Goal: Task Accomplishment & Management: Manage account settings

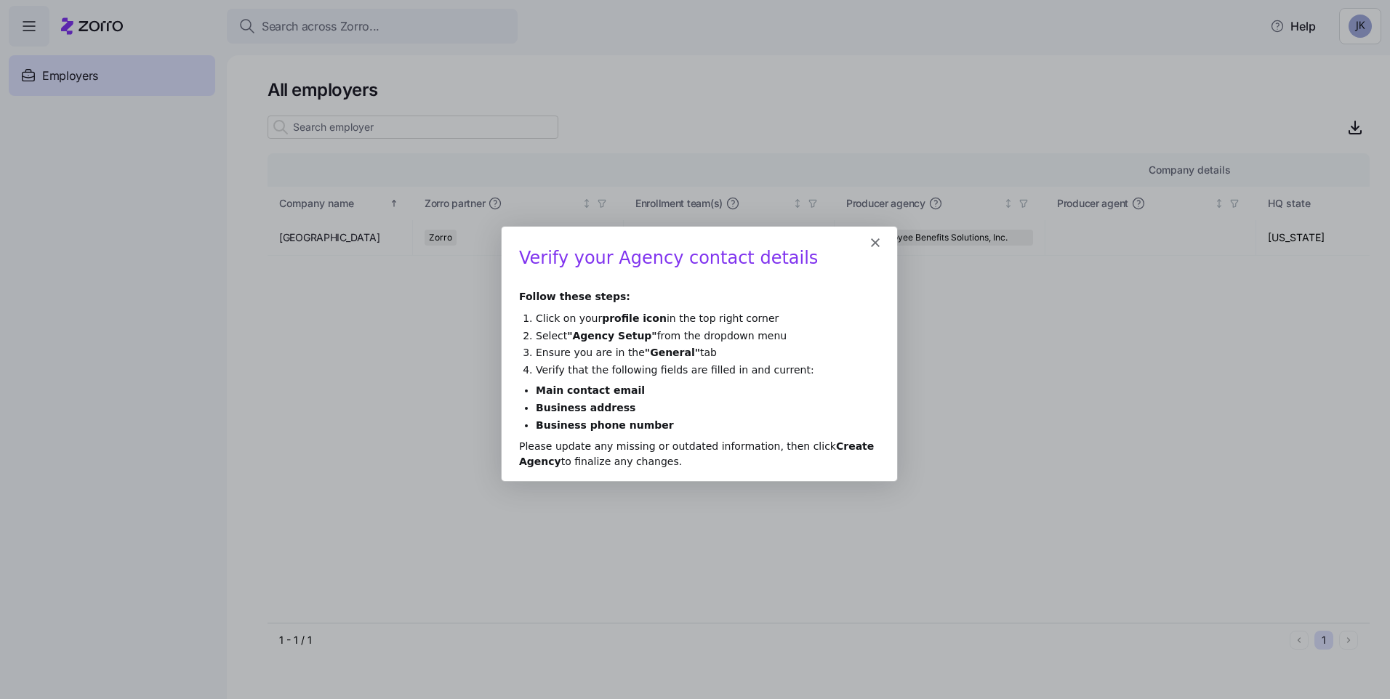
click at [874, 238] on icon "Close" at bounding box center [874, 241] width 9 height 9
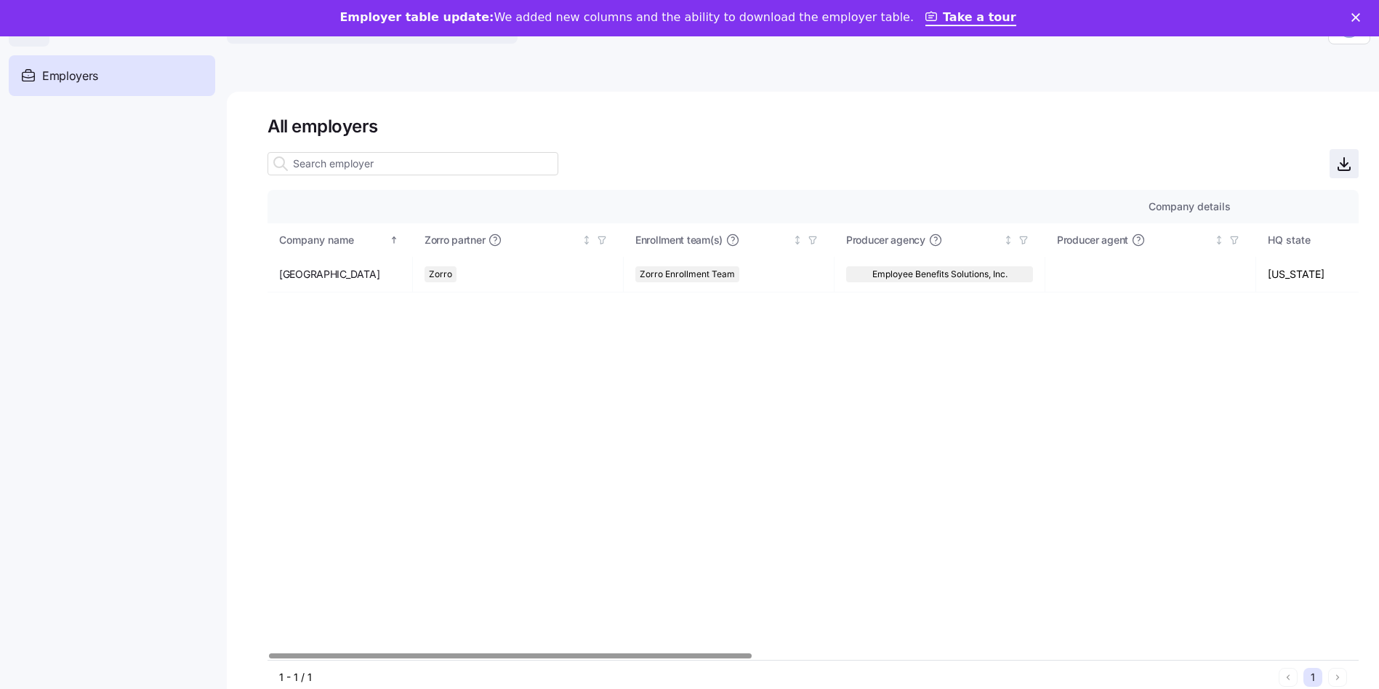
click at [1353, 164] on icon "button" at bounding box center [1344, 163] width 17 height 17
click at [1256, 121] on h1 "All employers" at bounding box center [813, 126] width 1091 height 23
click at [1360, 15] on polygon "Close" at bounding box center [1356, 17] width 9 height 9
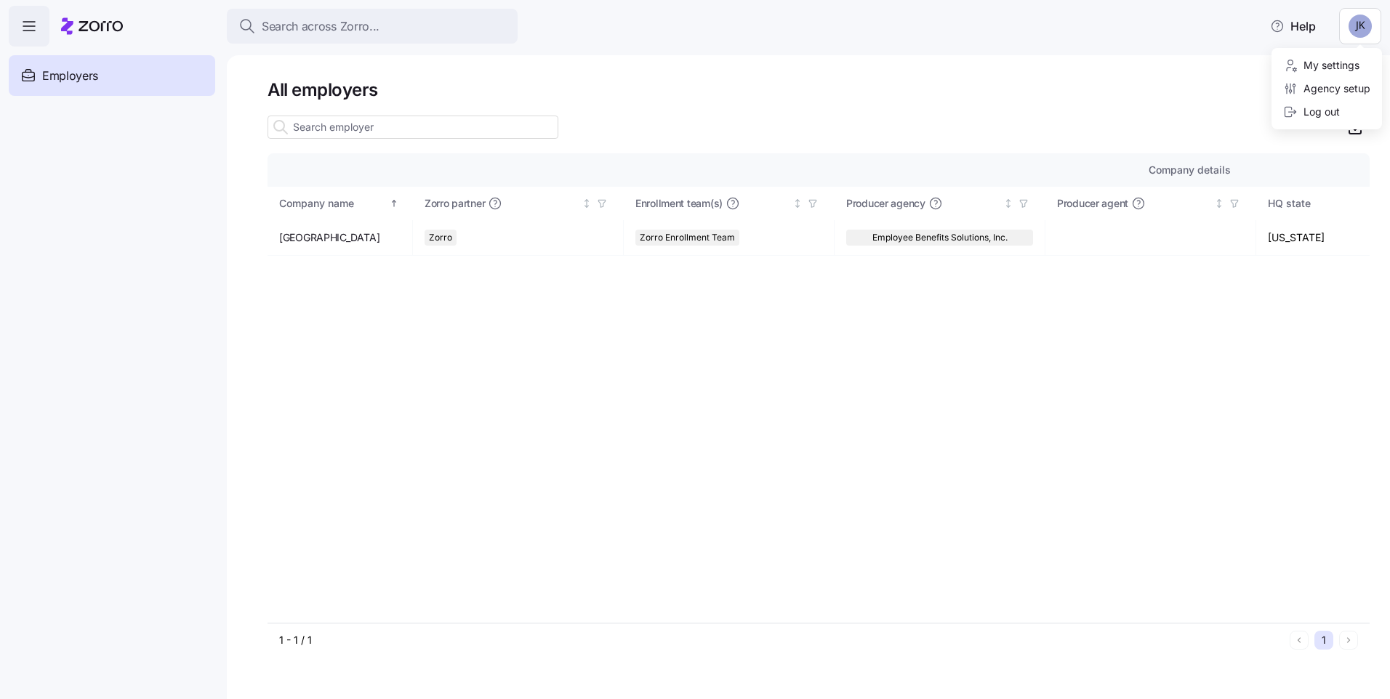
click at [1358, 21] on html "Search across Zorro... Help Employers Demo employers Prospects Demo prospects A…" at bounding box center [695, 345] width 1390 height 691
click at [1320, 63] on div "My settings" at bounding box center [1321, 65] width 76 height 16
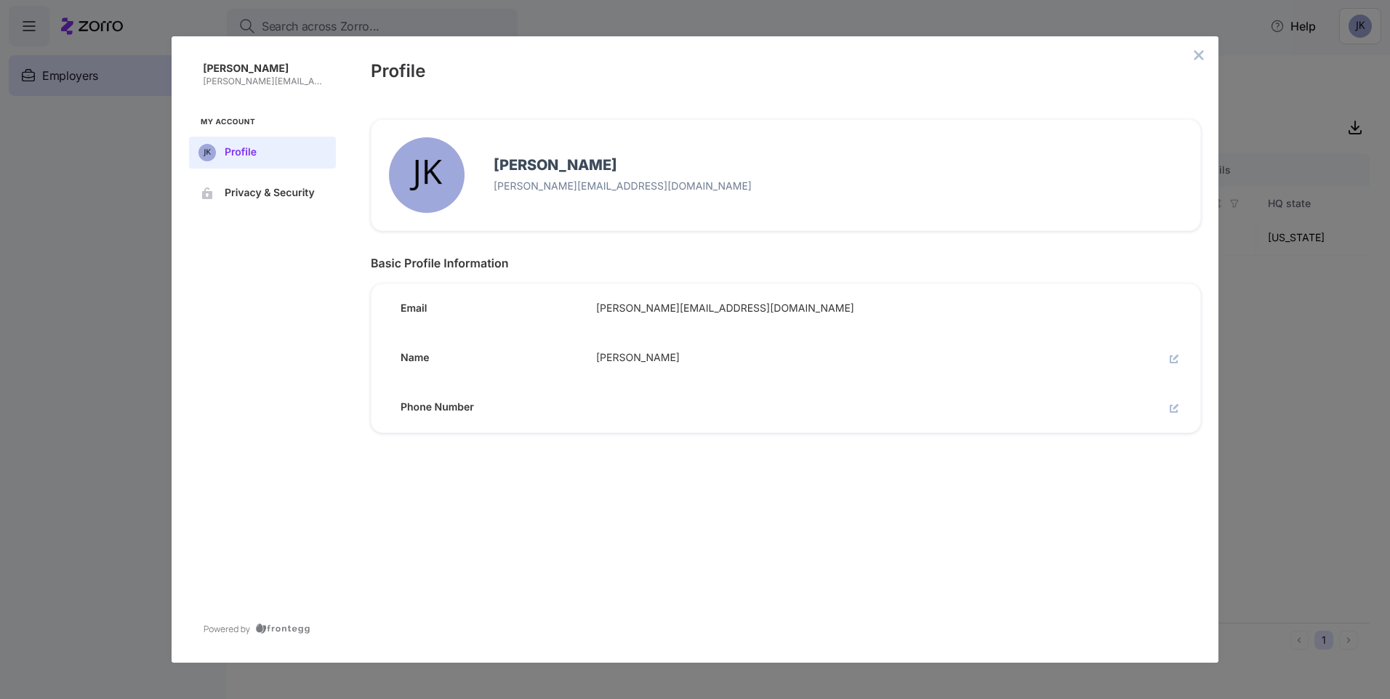
click at [1169, 406] on button "edit" at bounding box center [1174, 408] width 17 height 17
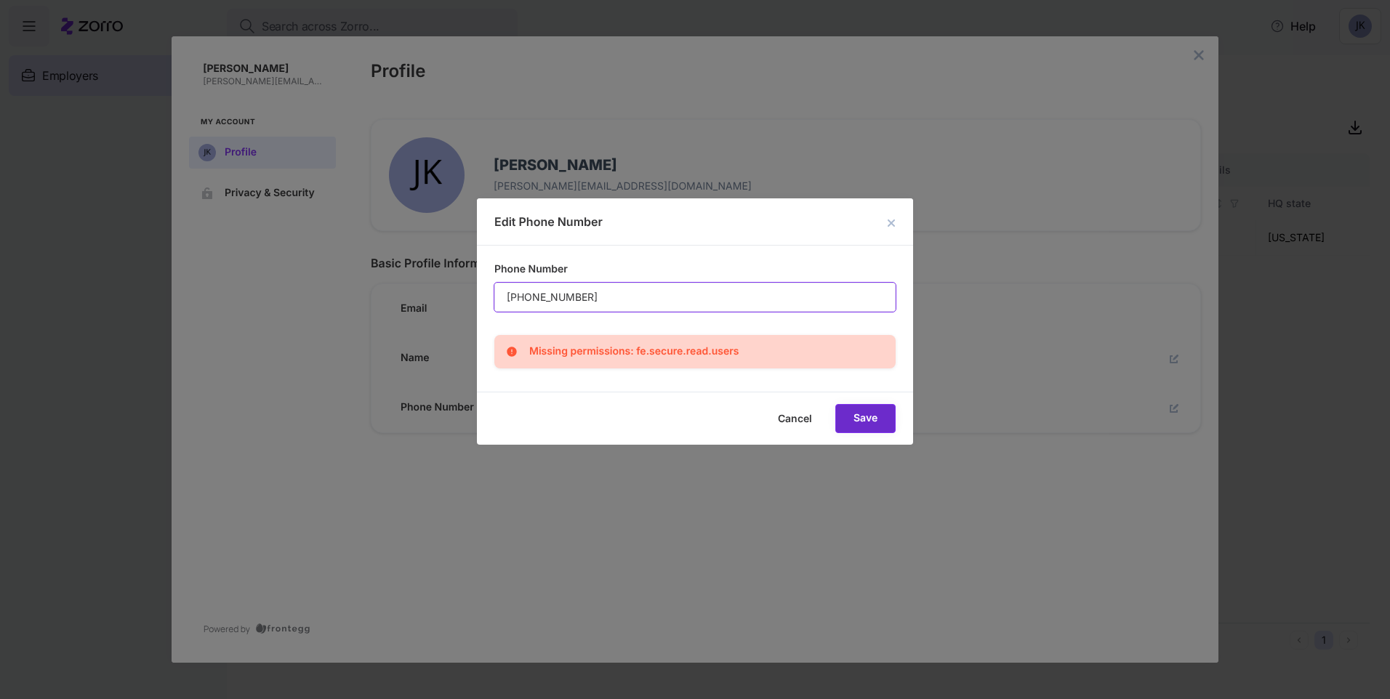
type input "[PHONE_NUMBER]"
click at [881, 426] on button "Save" at bounding box center [865, 418] width 60 height 29
type input "[PHONE_NUMBER]"
click at [866, 409] on button "Save" at bounding box center [865, 418] width 60 height 29
click at [0, 0] on span "Cancel" at bounding box center [0, 0] width 0 height 0
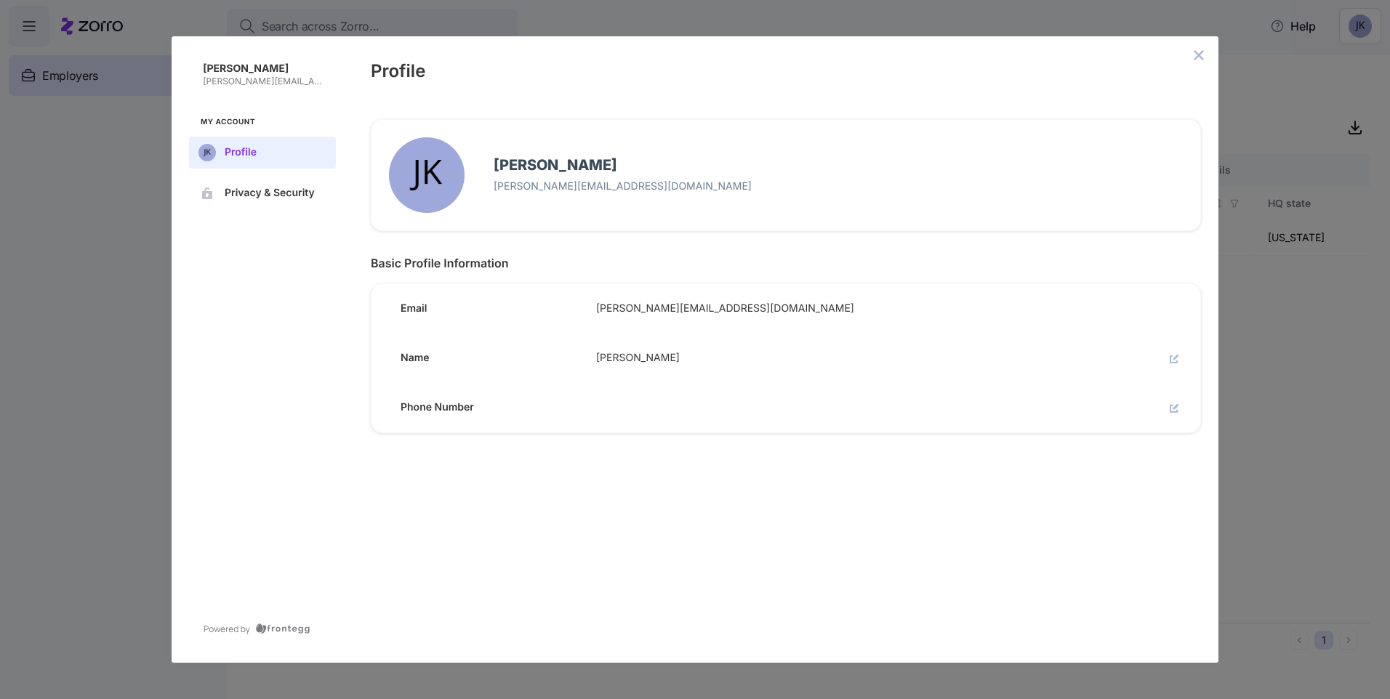
click at [1171, 409] on icon "edit" at bounding box center [1174, 409] width 8 height 8
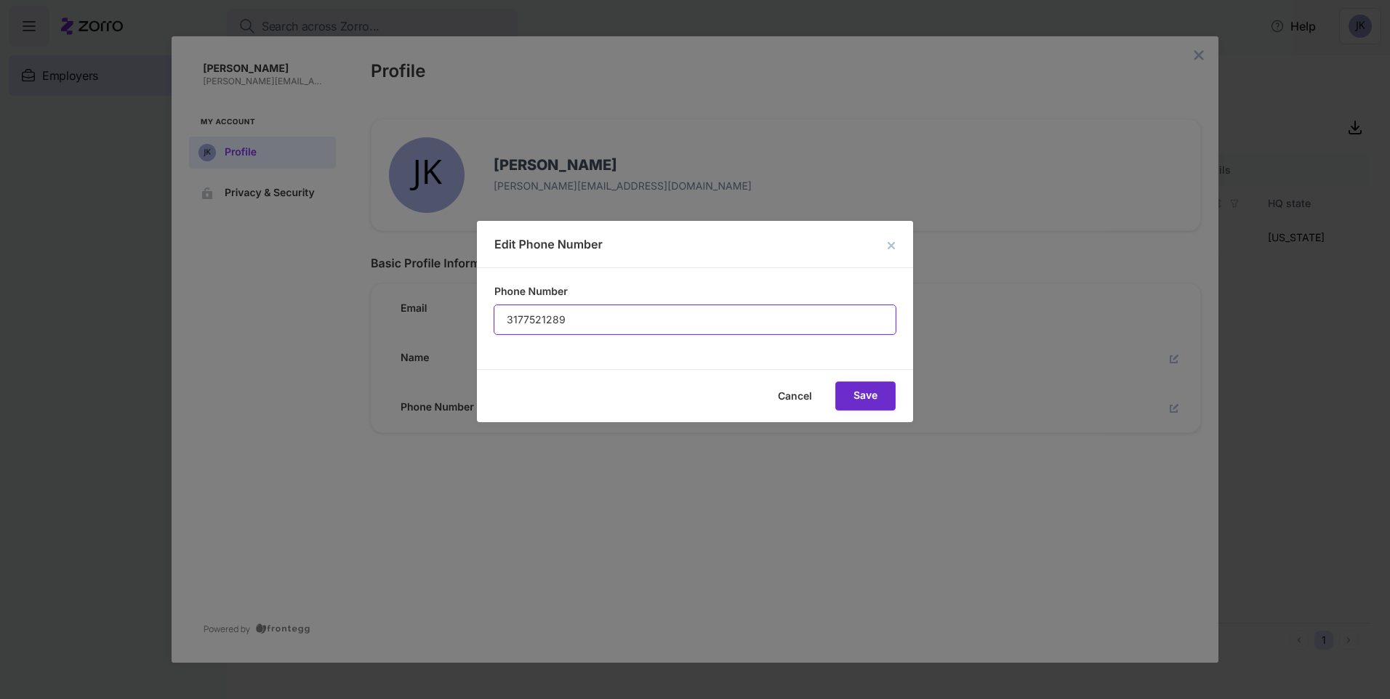
type input "3177521289"
click at [0, 0] on span "Save" at bounding box center [0, 0] width 0 height 0
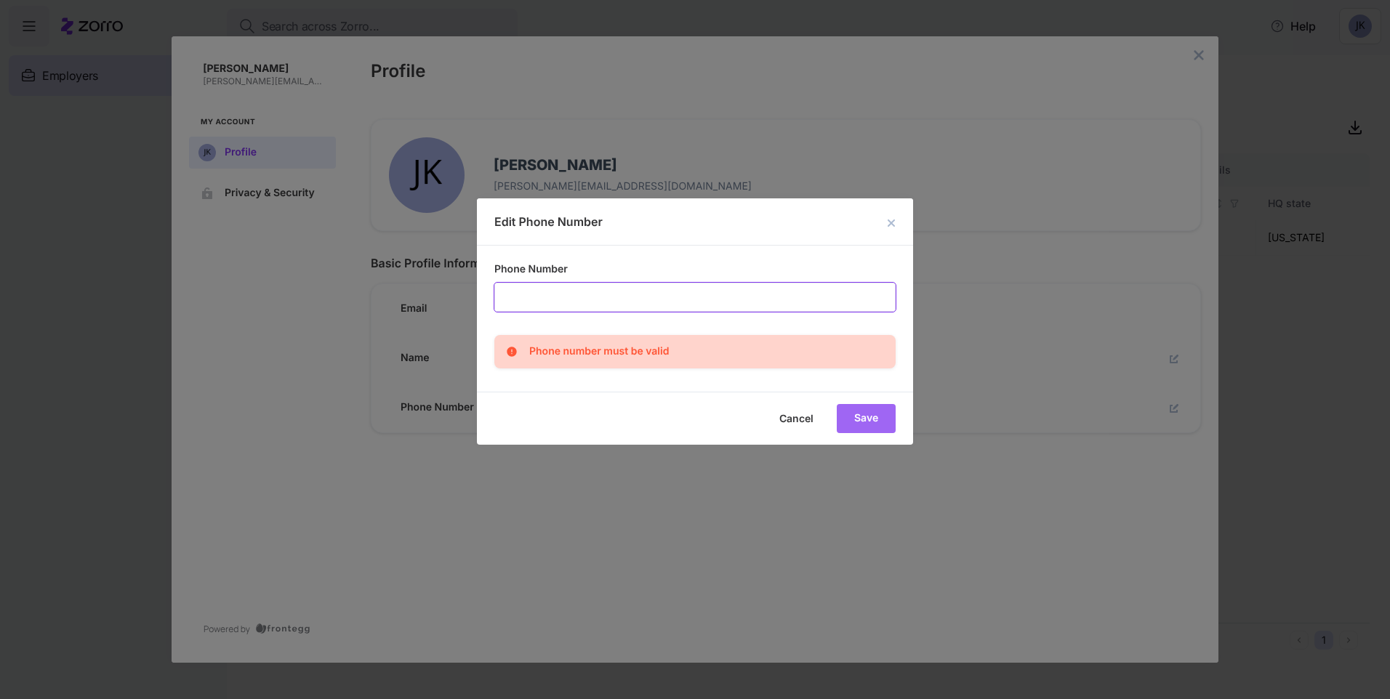
click at [619, 350] on div "Phone number must be valid" at bounding box center [599, 351] width 140 height 17
click at [547, 297] on input "Phone Number" at bounding box center [695, 298] width 400 height 28
type input "13177521289"
click at [0, 0] on span "Save" at bounding box center [0, 0] width 0 height 0
type input "[PHONE_NUMBER]"
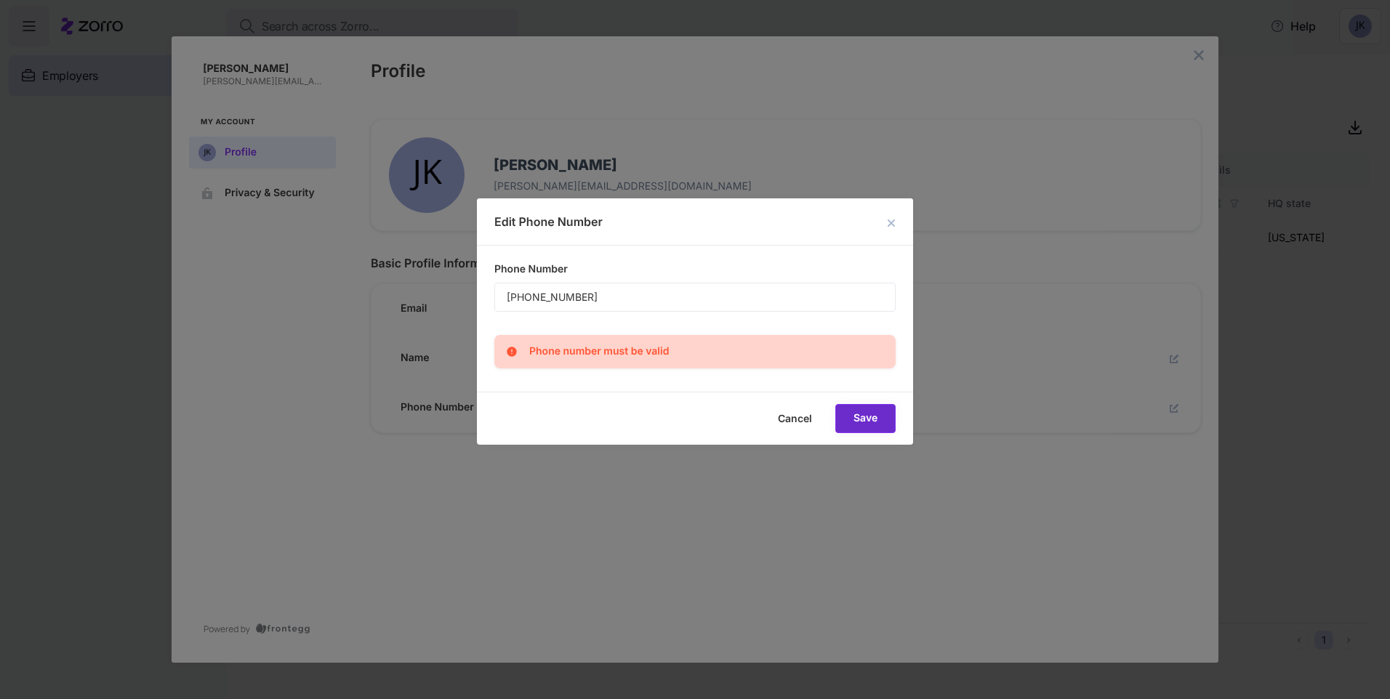
click at [0, 0] on span "Save" at bounding box center [0, 0] width 0 height 0
click at [543, 350] on div "Phone number must be valid" at bounding box center [599, 351] width 140 height 17
click at [0, 0] on span "Cancel" at bounding box center [0, 0] width 0 height 0
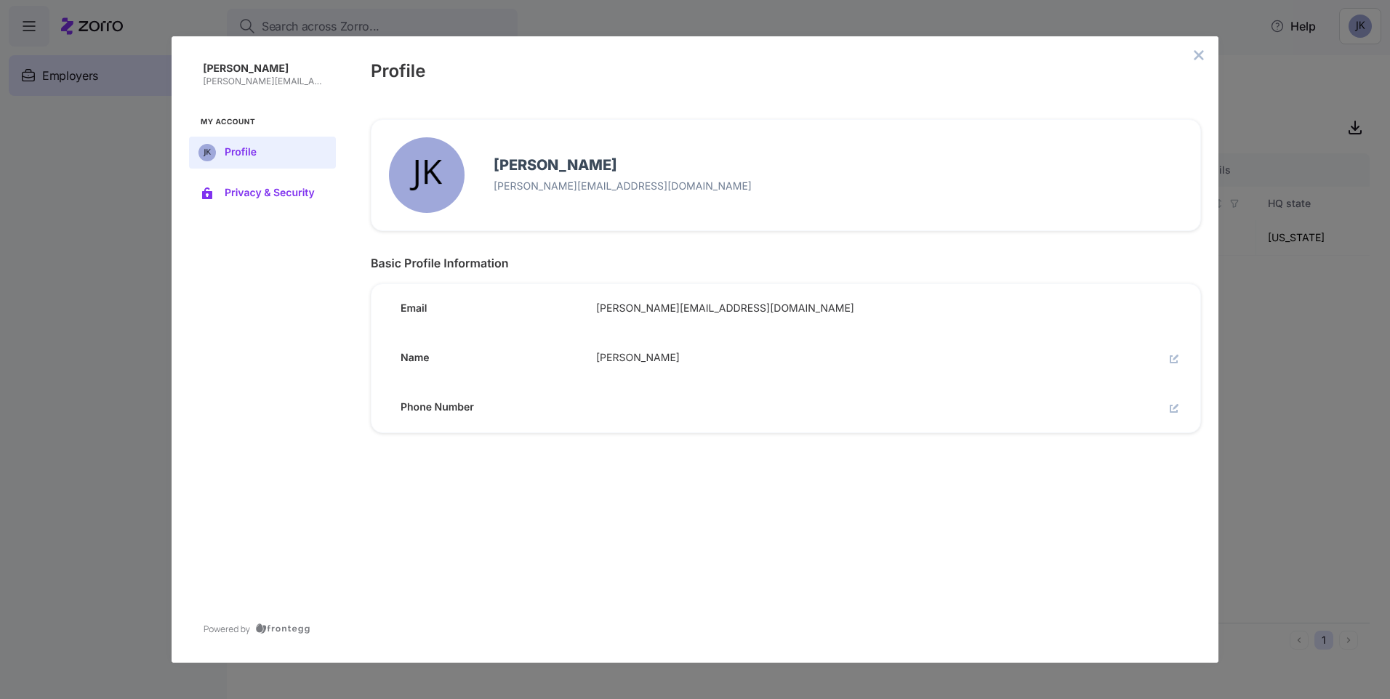
click at [256, 193] on span "Privacy & Security" at bounding box center [274, 194] width 99 height 12
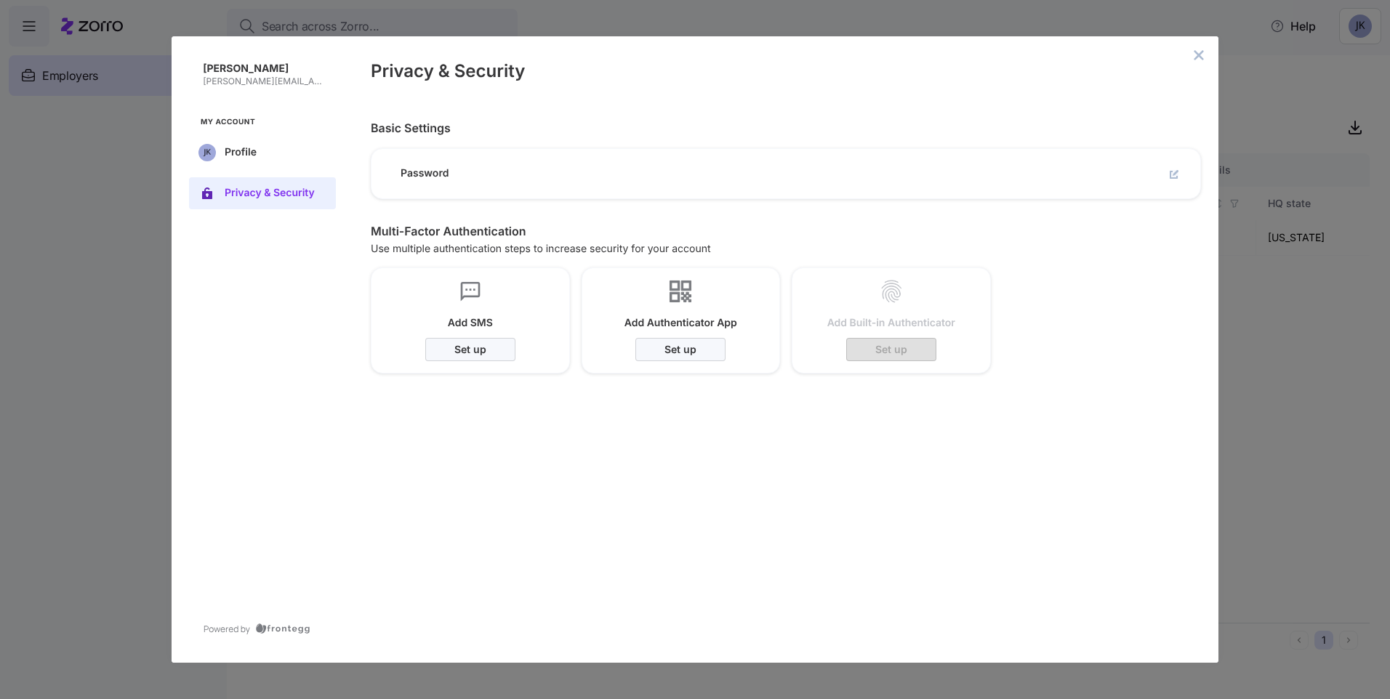
click at [1174, 173] on icon "edit" at bounding box center [1174, 174] width 9 height 9
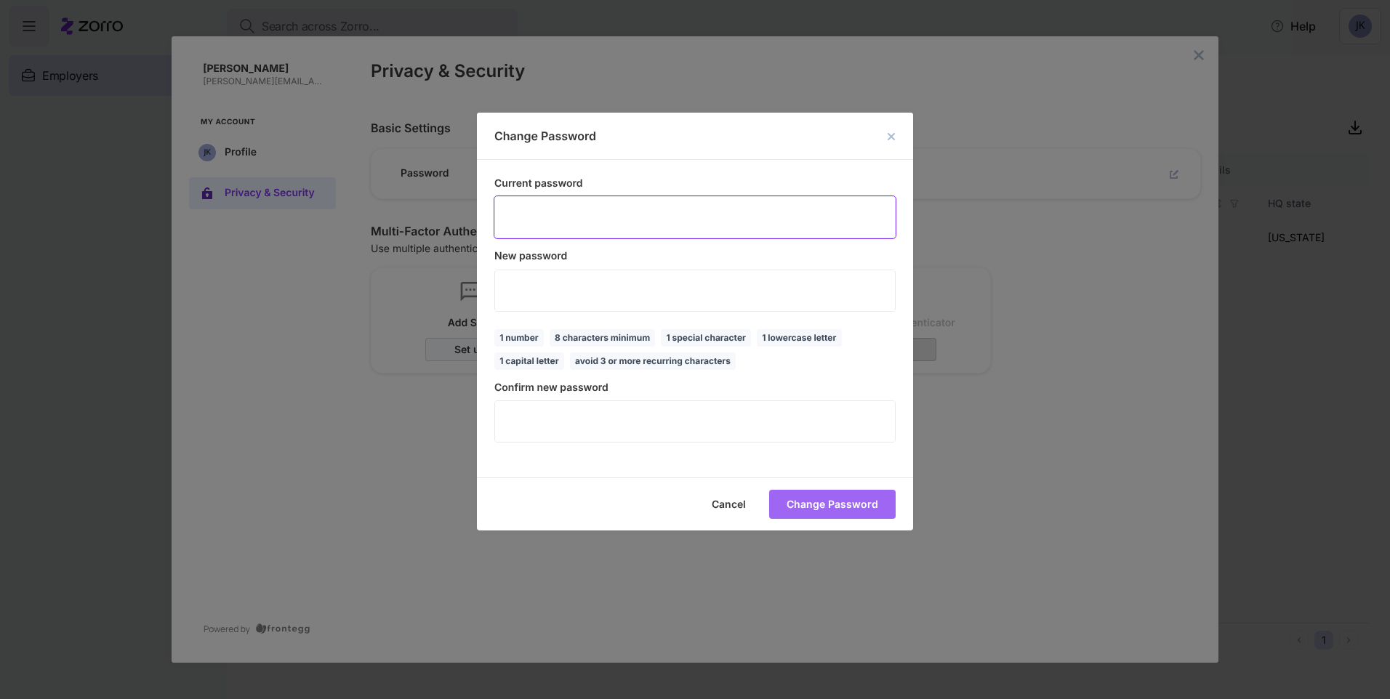
click at [899, 160] on h2 "Change Password" at bounding box center [695, 136] width 436 height 47
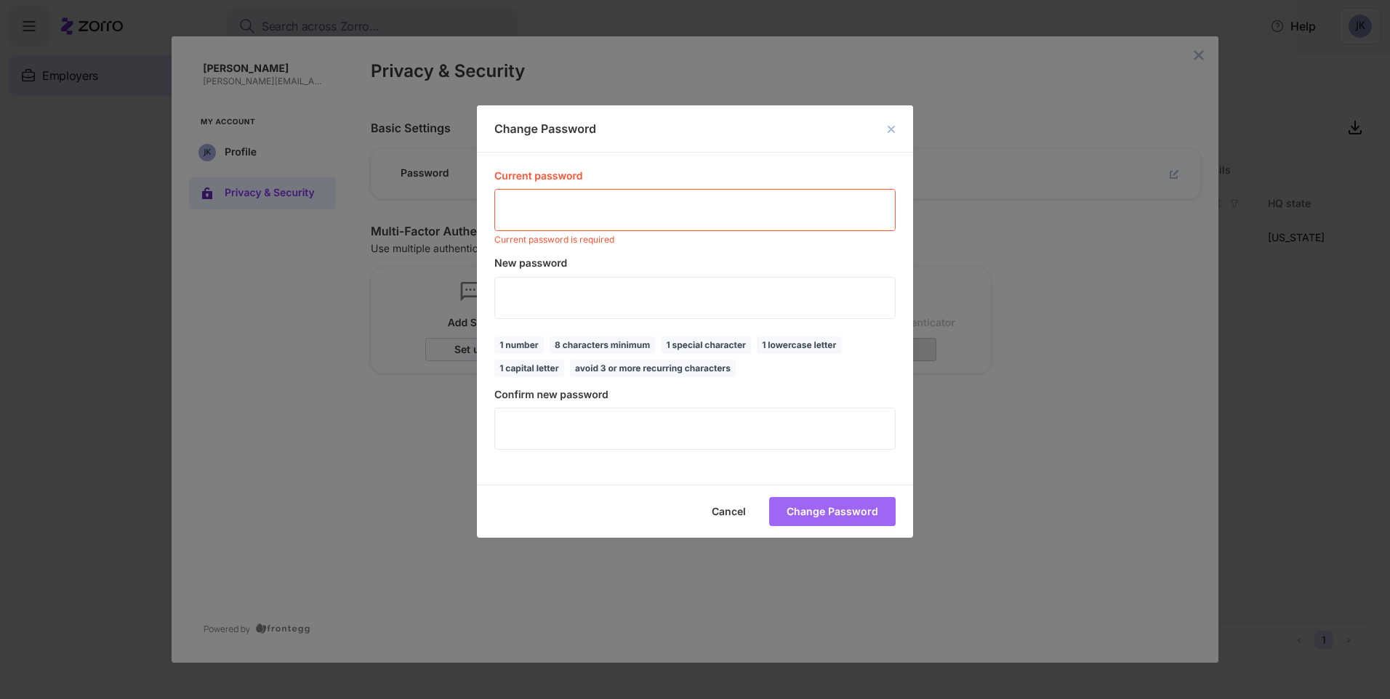
drag, startPoint x: 893, startPoint y: 152, endPoint x: 868, endPoint y: 159, distance: 25.8
click at [892, 134] on icon "close dialog" at bounding box center [891, 129] width 9 height 9
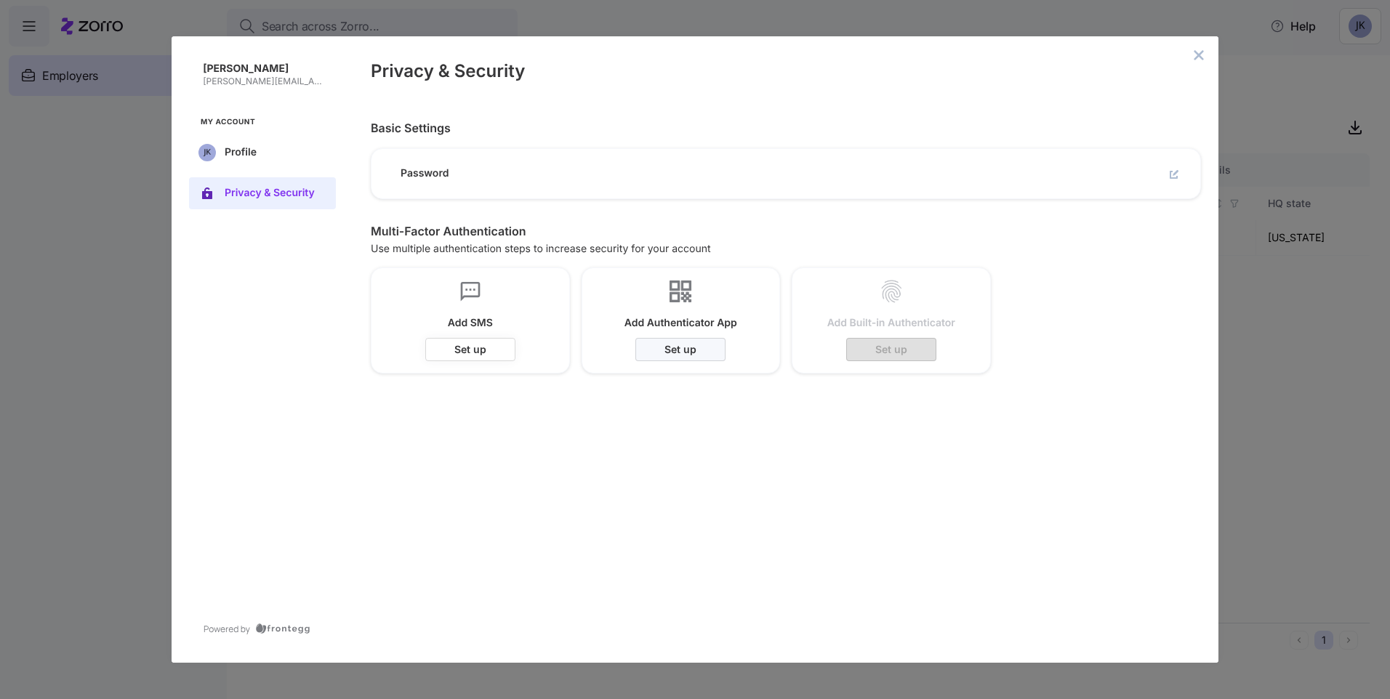
click at [0, 0] on span "Set up" at bounding box center [0, 0] width 0 height 0
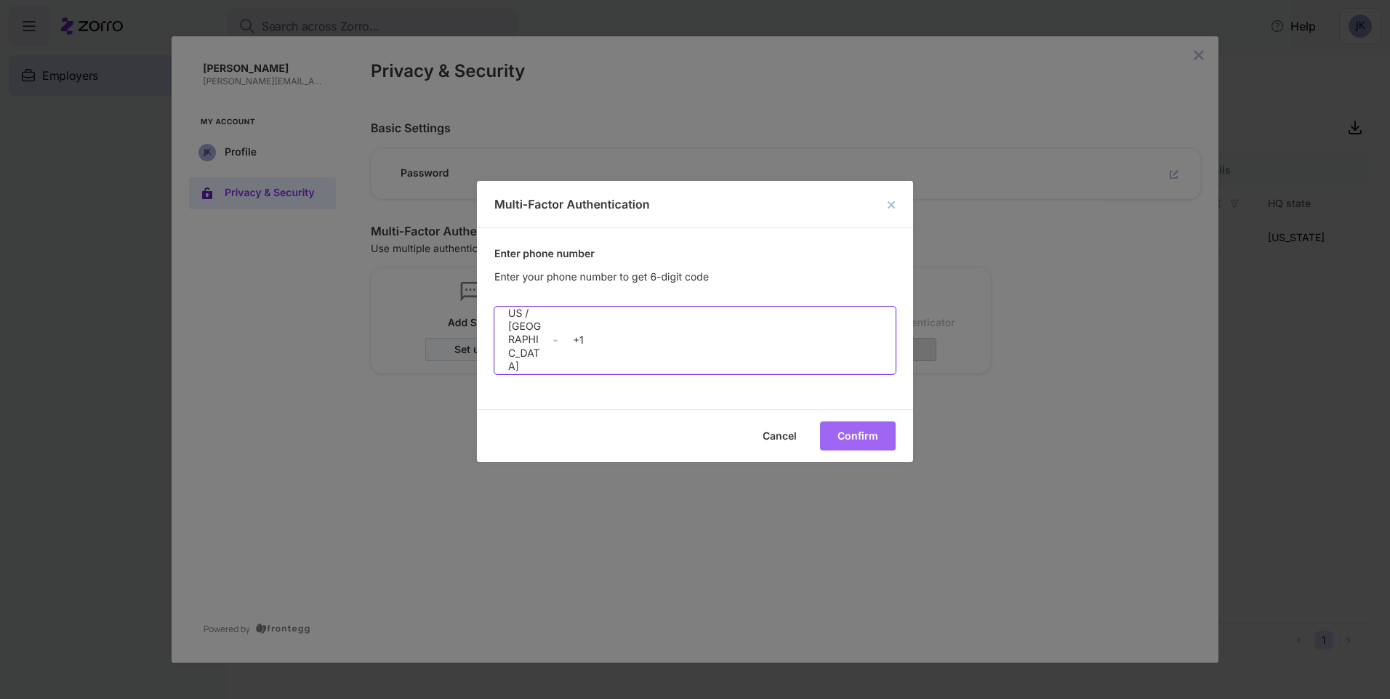
click at [617, 345] on input "+1" at bounding box center [731, 340] width 328 height 28
type input "[PHONE_NUMBER]"
click at [0, 0] on span "Confirm" at bounding box center [0, 0] width 0 height 0
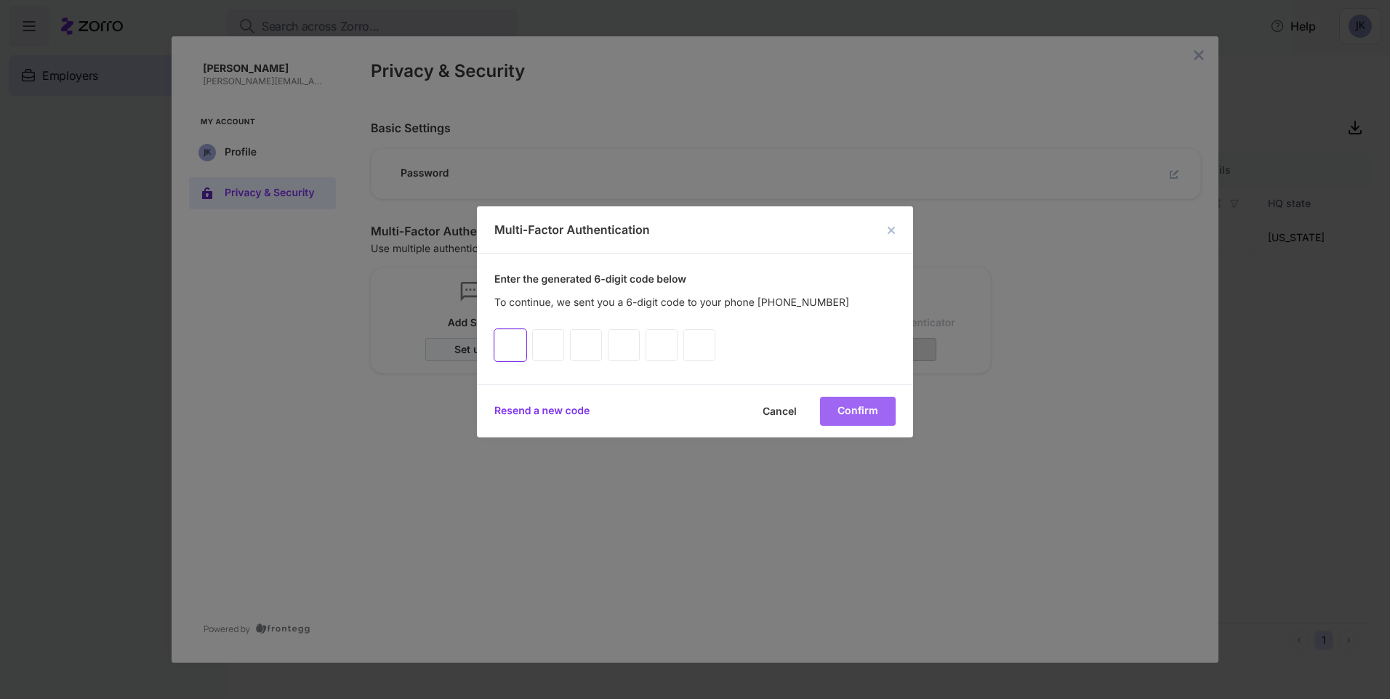
type input "5"
type input "9"
type input "1"
type input "9"
type input "8"
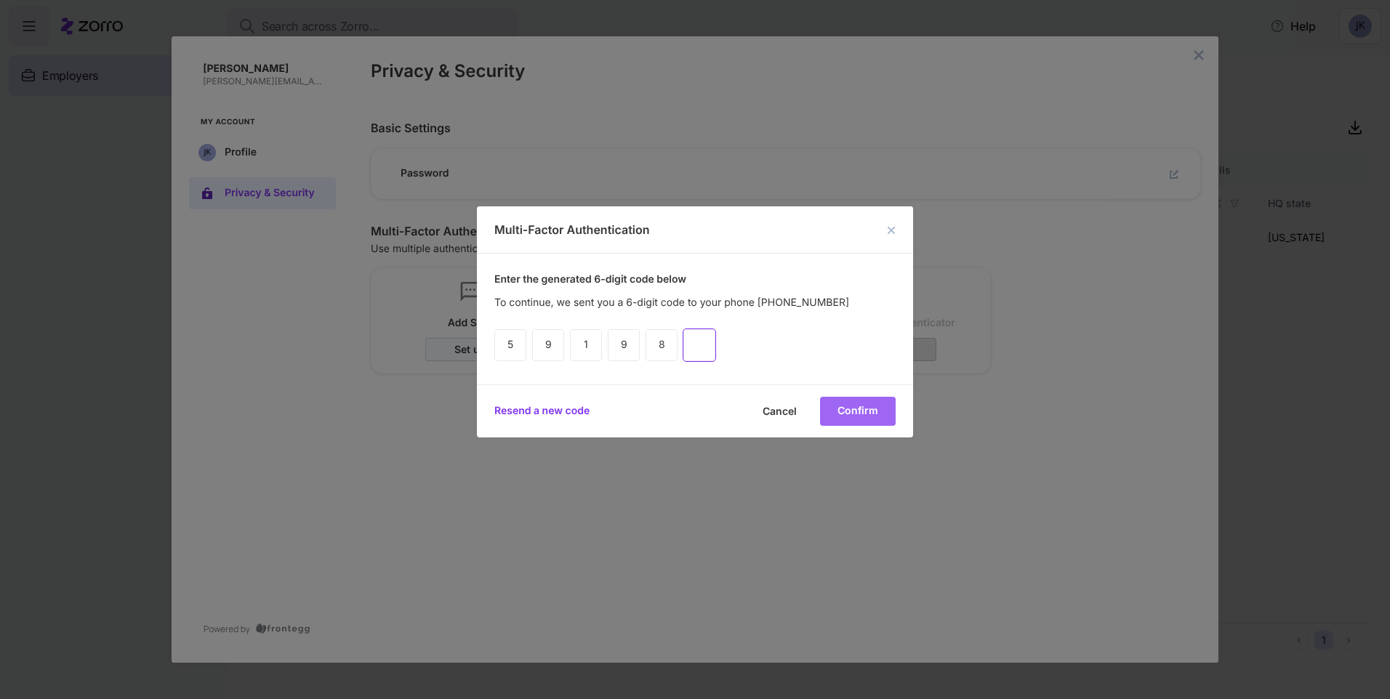
type input "9"
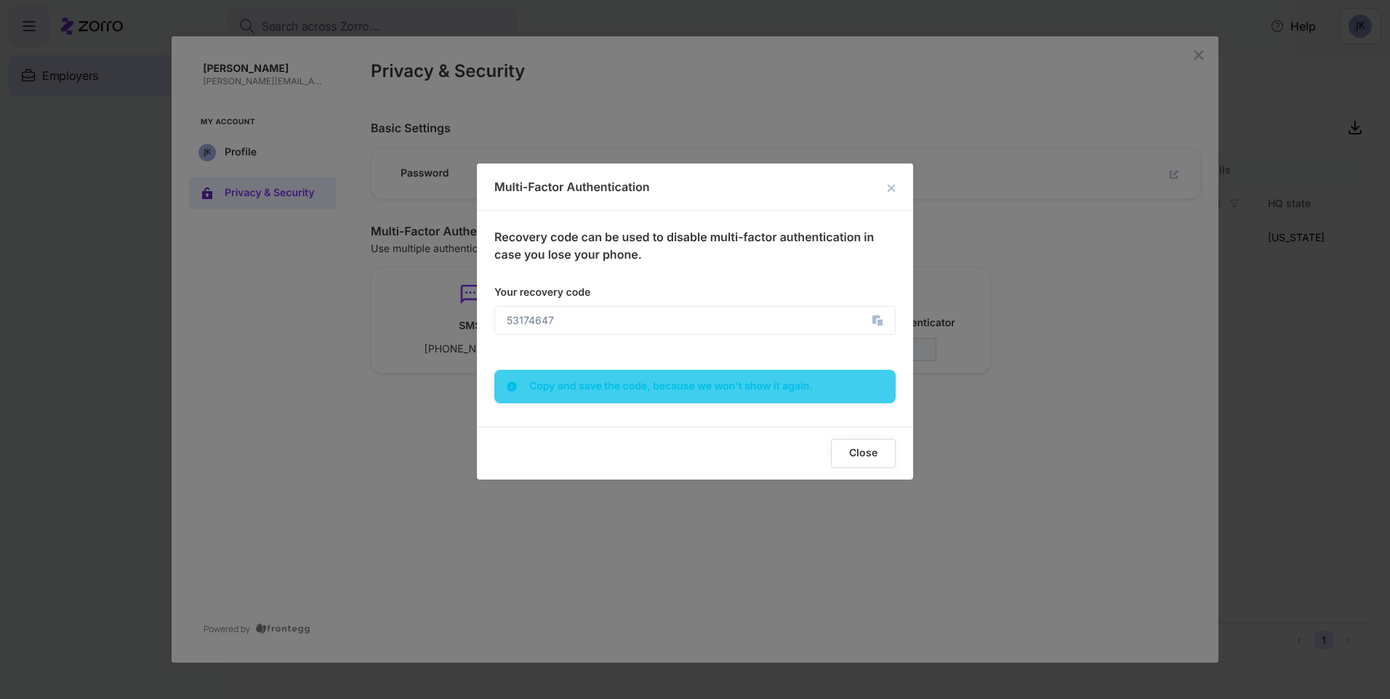
drag, startPoint x: 854, startPoint y: 451, endPoint x: 846, endPoint y: 454, distance: 9.2
click at [0, 0] on span "Close" at bounding box center [0, 0] width 0 height 0
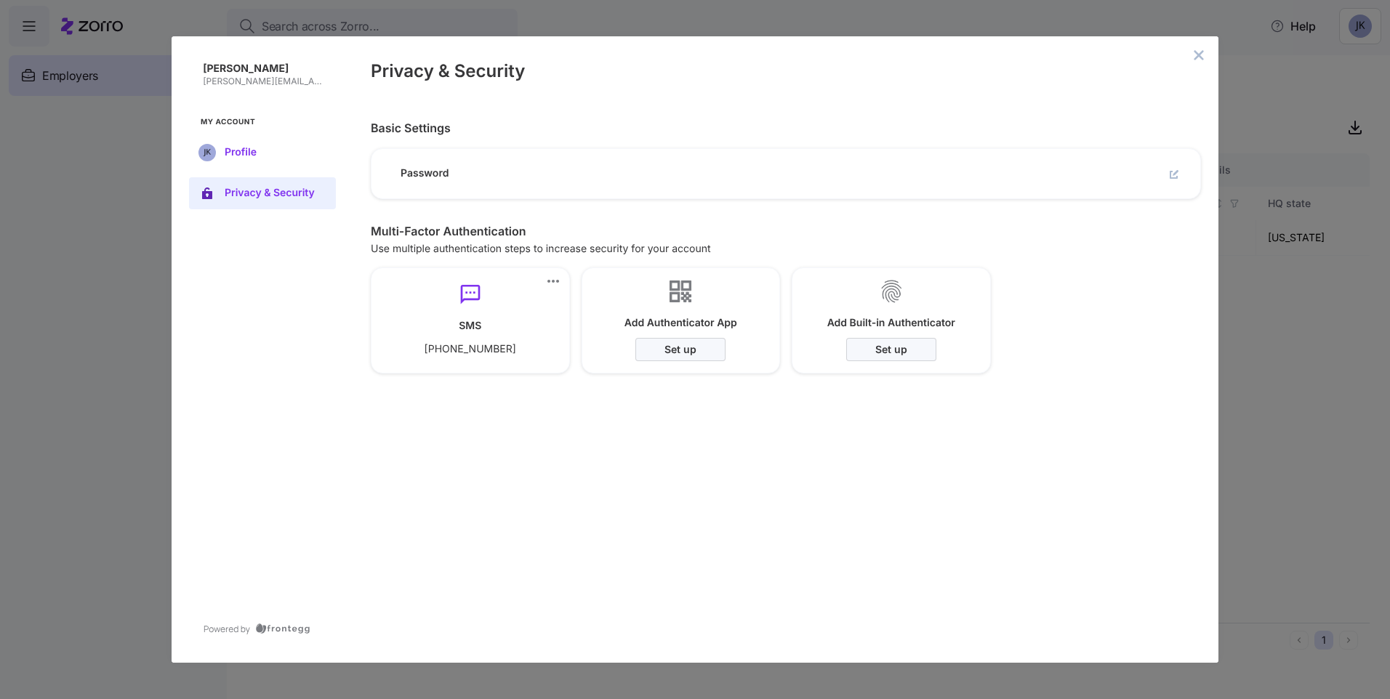
click at [249, 143] on button "Profile" at bounding box center [262, 153] width 147 height 32
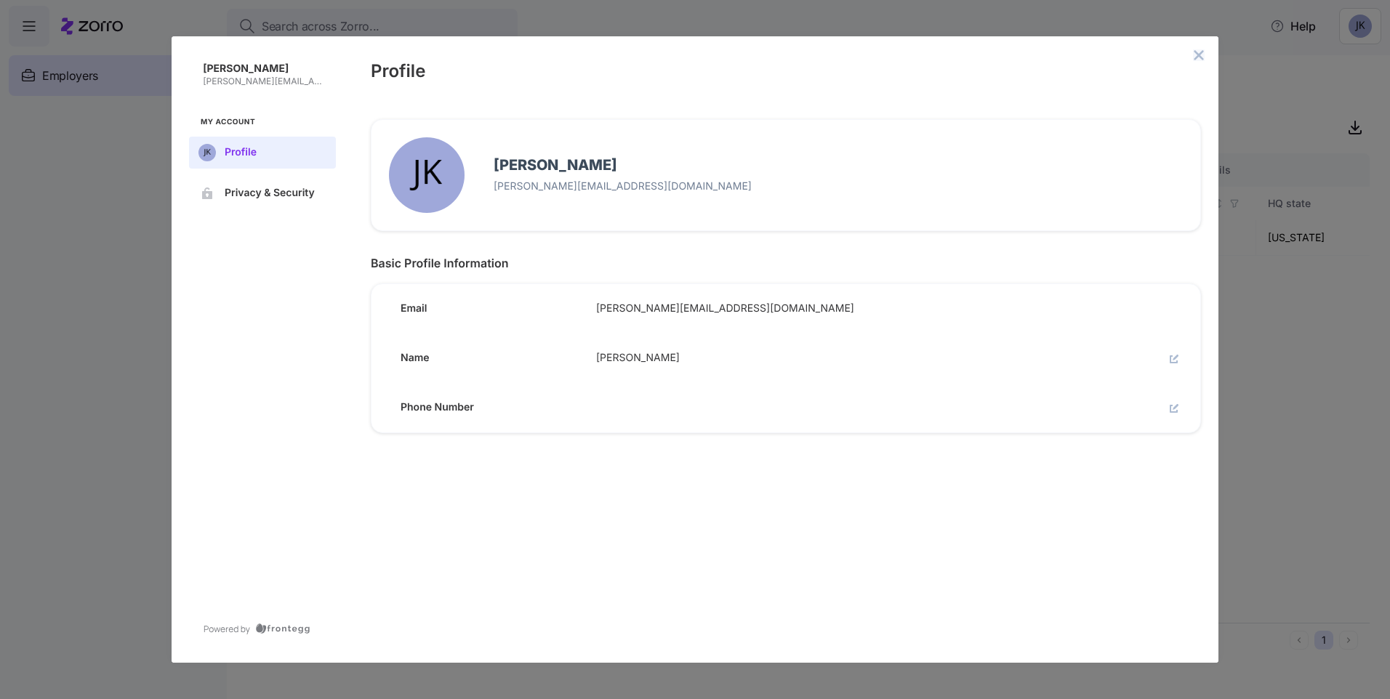
click at [1201, 57] on icon "close admin-box" at bounding box center [1199, 55] width 12 height 12
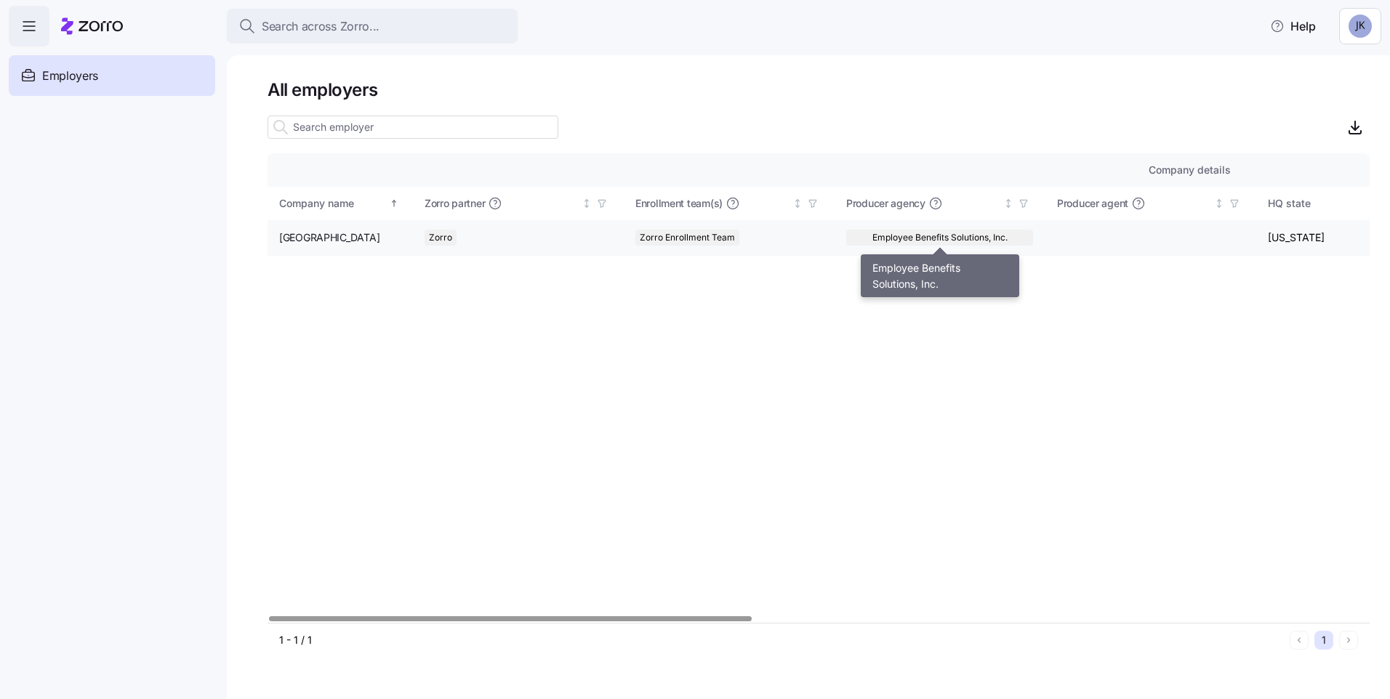
click at [950, 241] on span "Employee Benefits Solutions, Inc." at bounding box center [940, 238] width 135 height 16
click at [907, 236] on span "Employee Benefits Solutions, Inc." at bounding box center [940, 238] width 135 height 16
click at [1180, 331] on div "Company details Benefit status Company name [PERSON_NAME] partner Enrollment te…" at bounding box center [819, 388] width 1102 height 470
click at [32, 26] on icon "button" at bounding box center [28, 25] width 17 height 17
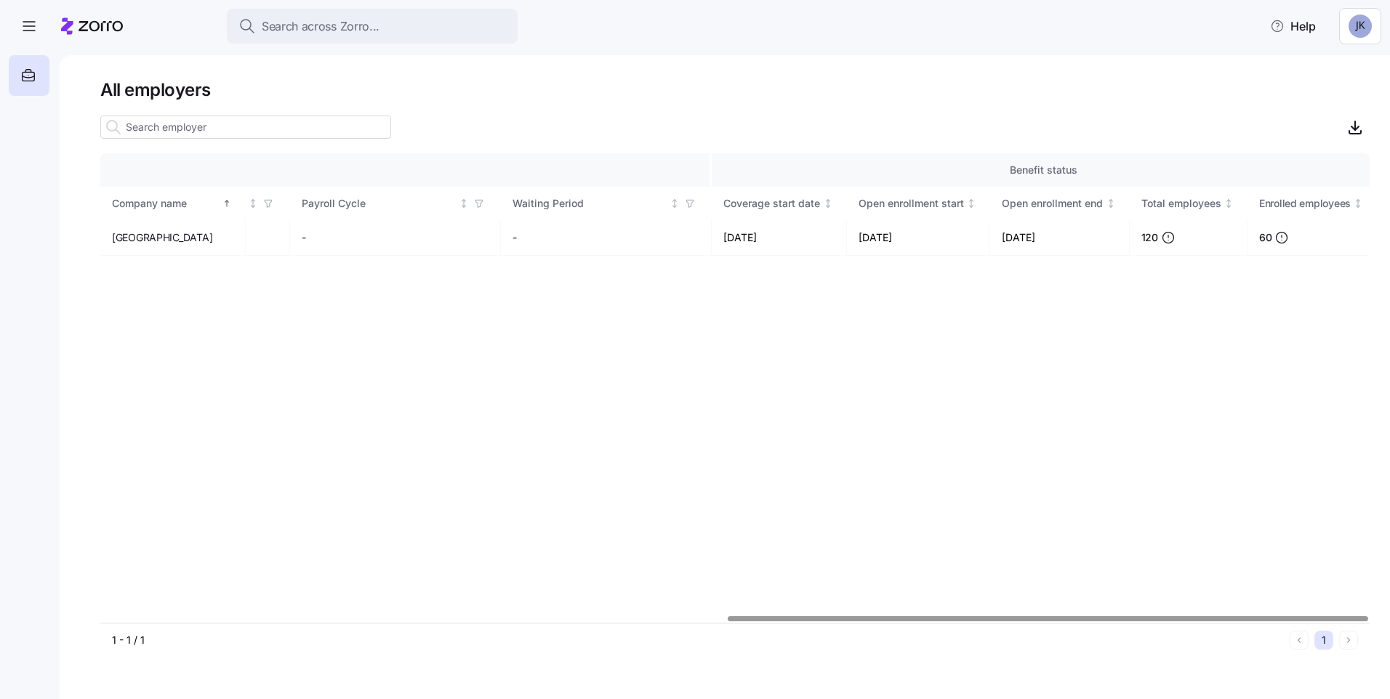
scroll to position [0, 1240]
click at [1022, 622] on div at bounding box center [1048, 619] width 641 height 5
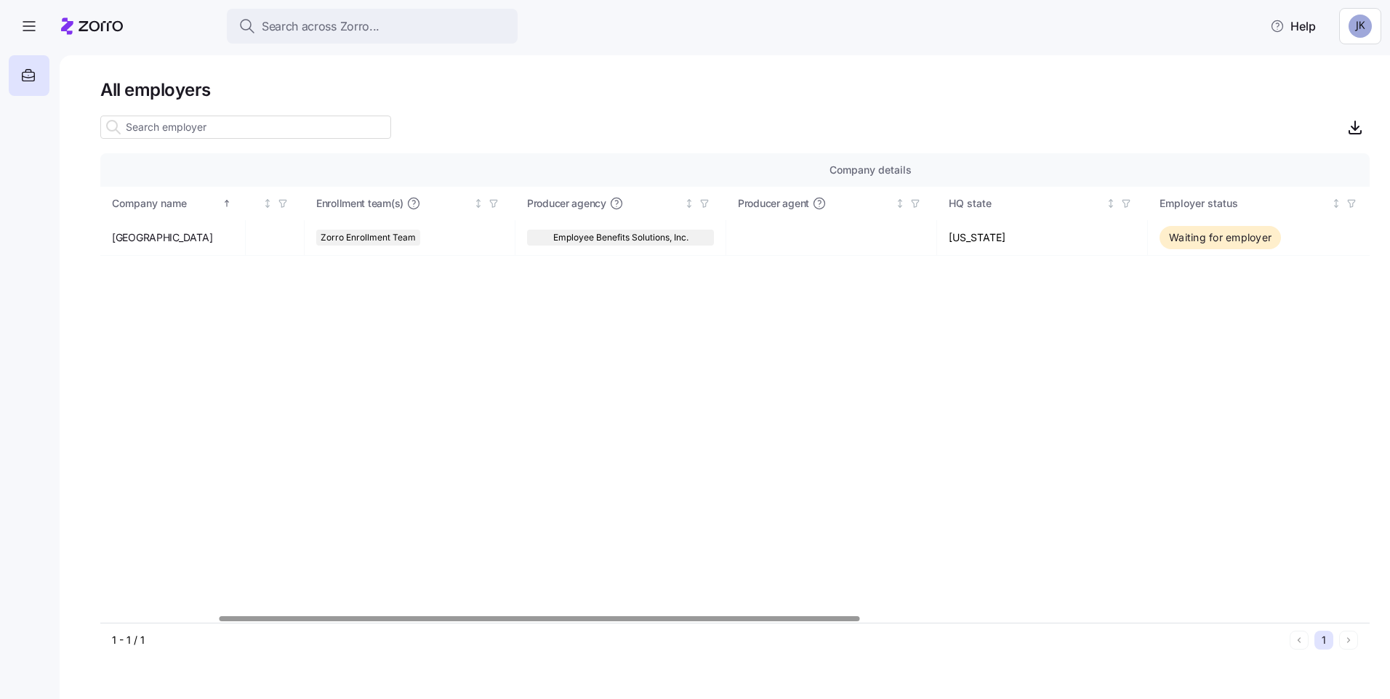
scroll to position [0, 0]
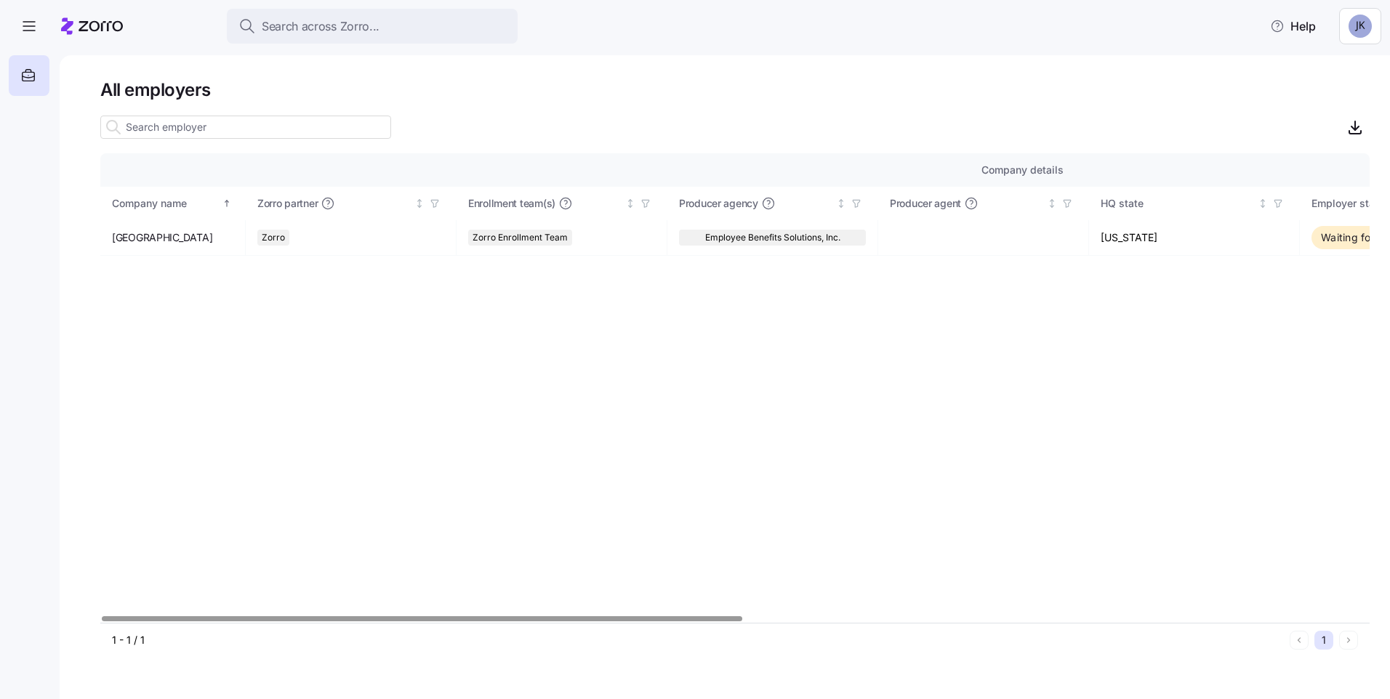
click at [293, 617] on div at bounding box center [422, 619] width 641 height 5
